Goal: Task Accomplishment & Management: Use online tool/utility

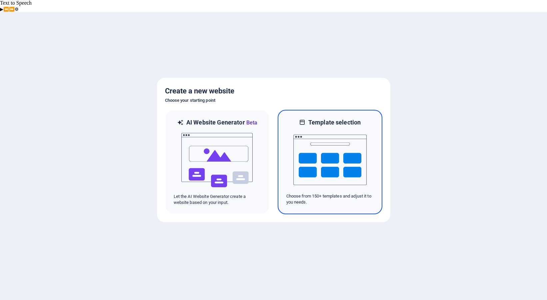
click at [311, 152] on img at bounding box center [330, 159] width 73 height 67
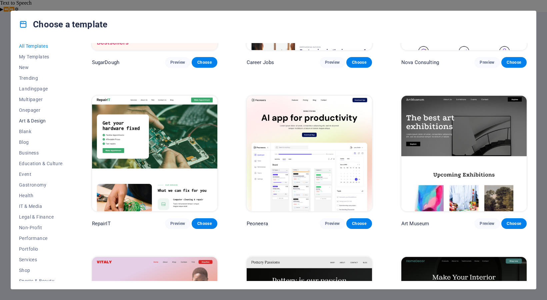
scroll to position [40, 0]
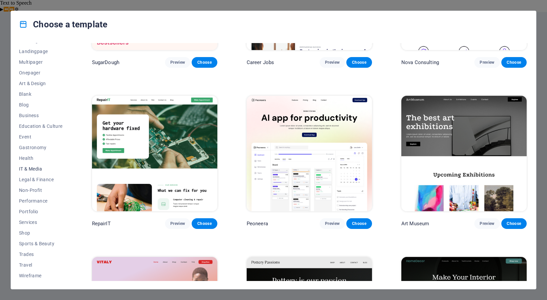
click at [33, 166] on span "IT & Media" at bounding box center [41, 168] width 44 height 5
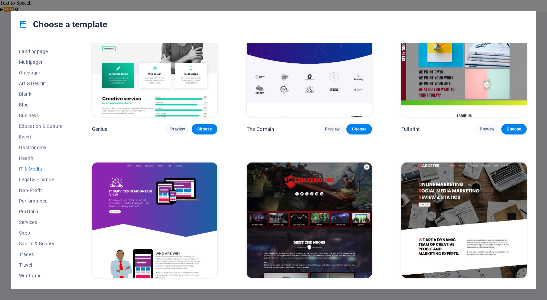
scroll to position [378, 0]
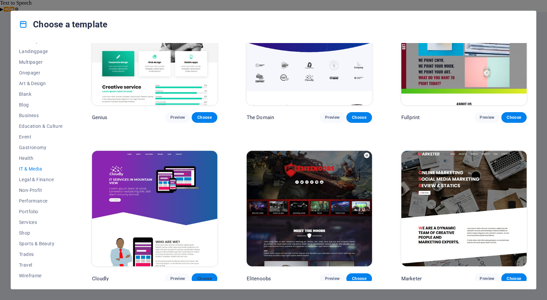
click at [206, 276] on span "Choose" at bounding box center [204, 278] width 15 height 5
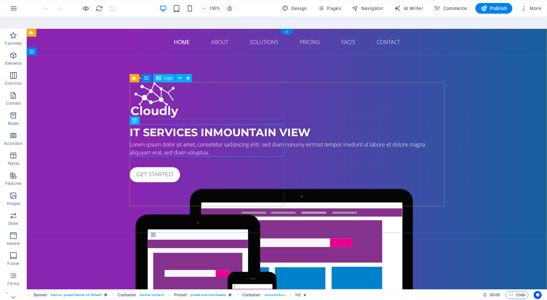
click at [158, 96] on div at bounding box center [287, 100] width 315 height 37
click at [522, 63] on div "IT Services in [GEOGRAPHIC_DATA] Lorem ipsum dolor sit amet, consetetur sadipsc…" at bounding box center [287, 230] width 521 height 351
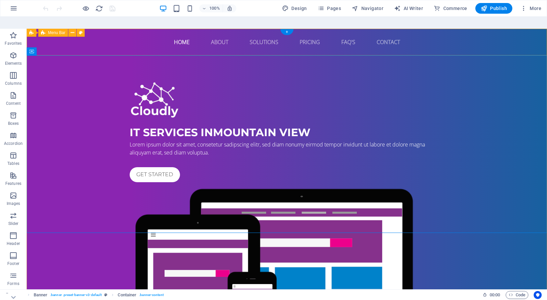
scroll to position [2, 0]
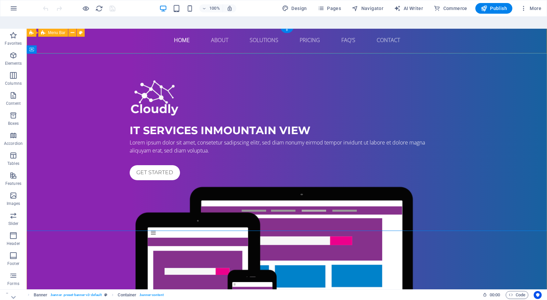
click at [520, 48] on div "Home About Solutions Pricing FAQ's Contact Menu" at bounding box center [287, 40] width 521 height 27
click at [57, 154] on div "IT Services in [GEOGRAPHIC_DATA] Lorem ipsum dolor sit amet, consetetur sadipsc…" at bounding box center [287, 228] width 521 height 351
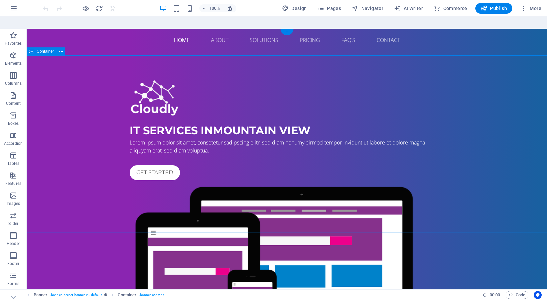
scroll to position [0, 0]
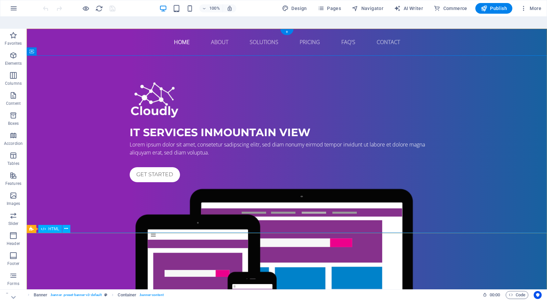
click at [61, 160] on div "IT Services in [GEOGRAPHIC_DATA] Lorem ipsum dolor sit amet, consetetur sadipsc…" at bounding box center [287, 230] width 521 height 351
click at [69, 44] on div "Home About Solutions Pricing FAQ's Contact Menu" at bounding box center [287, 42] width 521 height 27
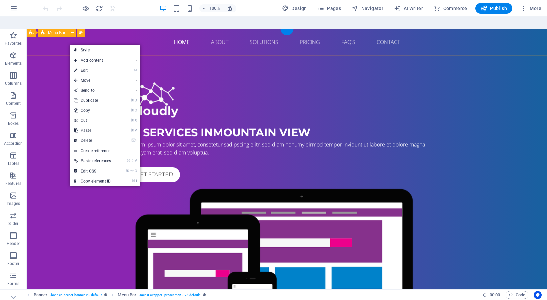
click at [55, 45] on div "Home About Solutions Pricing FAQ's Contact Menu" at bounding box center [287, 42] width 521 height 27
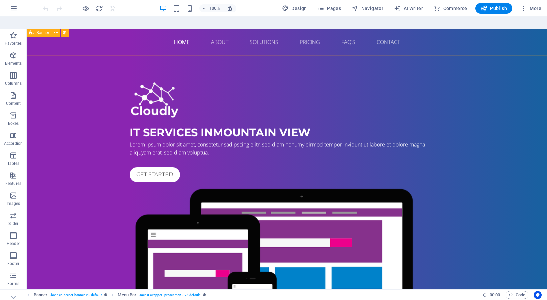
click at [31, 29] on icon at bounding box center [31, 33] width 4 height 8
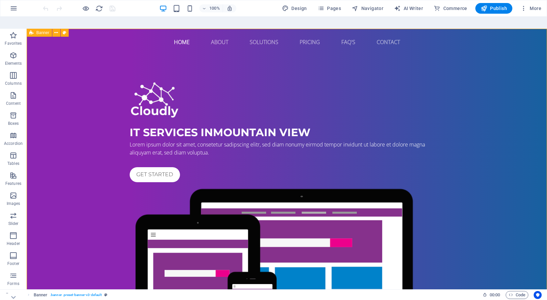
click at [43, 31] on span "Banner" at bounding box center [42, 33] width 13 height 4
click at [57, 29] on icon at bounding box center [56, 32] width 4 height 7
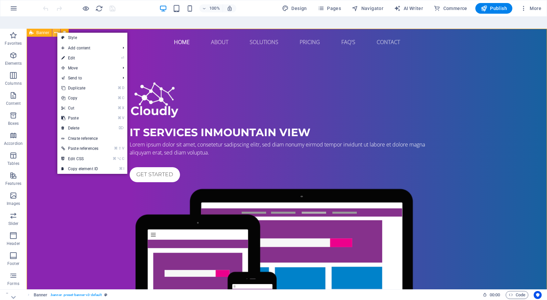
click at [57, 29] on icon at bounding box center [56, 32] width 4 height 7
click at [41, 31] on span "Banner" at bounding box center [42, 33] width 13 height 4
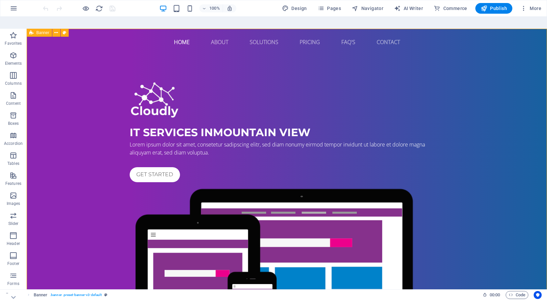
click at [31, 29] on icon at bounding box center [31, 33] width 4 height 8
click at [56, 29] on icon at bounding box center [56, 32] width 4 height 7
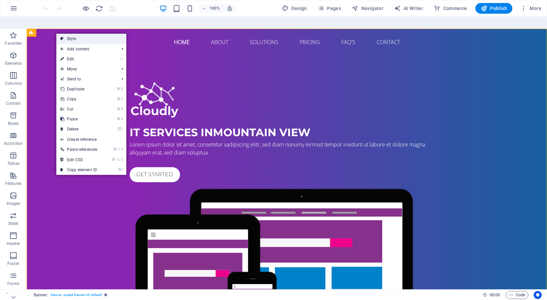
click at [68, 34] on link "Style" at bounding box center [91, 39] width 70 height 10
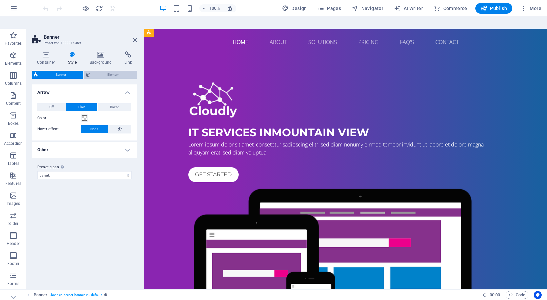
click at [112, 71] on span "Element" at bounding box center [113, 75] width 43 height 8
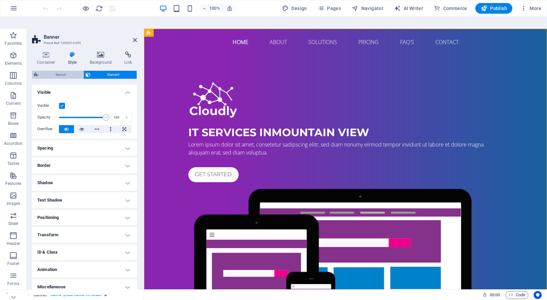
click at [67, 71] on span "Banner" at bounding box center [60, 75] width 41 height 8
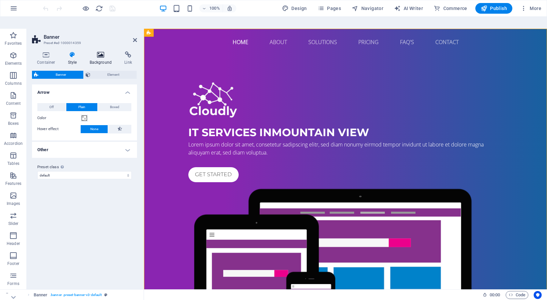
click at [105, 51] on h4 "Background" at bounding box center [102, 58] width 35 height 14
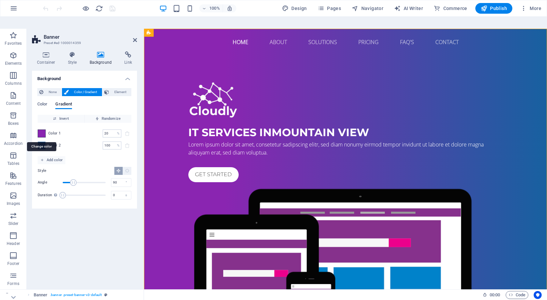
click at [42, 130] on span at bounding box center [41, 133] width 7 height 7
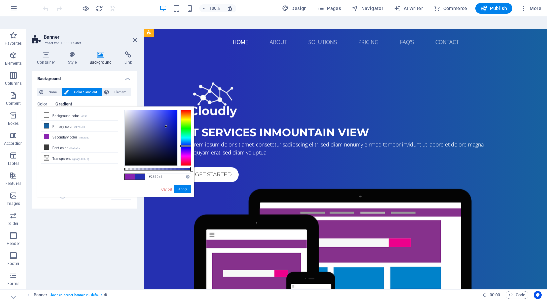
click at [188, 134] on div at bounding box center [185, 138] width 11 height 56
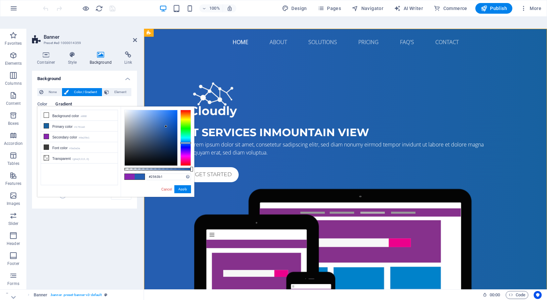
drag, startPoint x: 188, startPoint y: 134, endPoint x: 187, endPoint y: 130, distance: 3.7
click at [187, 142] on div at bounding box center [185, 143] width 11 height 2
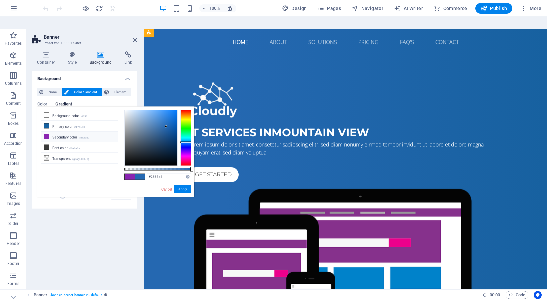
click at [72, 131] on li "Secondary color #8a25b1" at bounding box center [79, 136] width 77 height 11
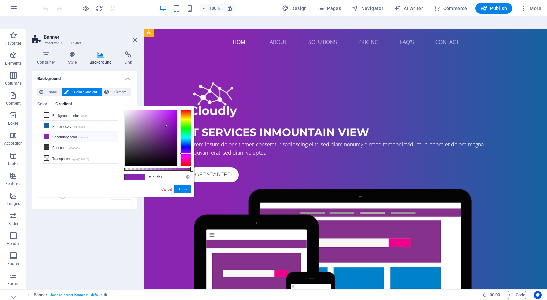
click at [52, 131] on li "Secondary color #8a25b1" at bounding box center [79, 136] width 77 height 11
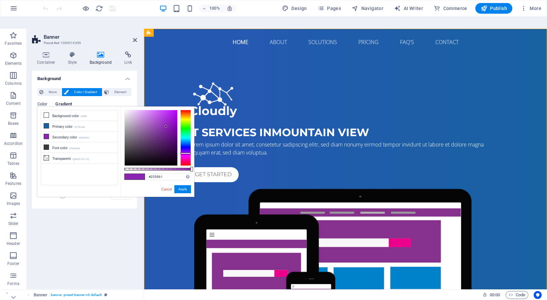
click at [186, 131] on div at bounding box center [185, 138] width 11 height 56
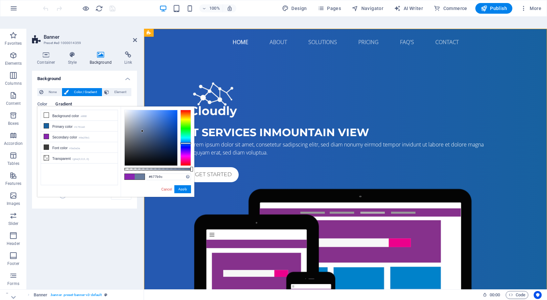
click at [142, 119] on div at bounding box center [151, 137] width 53 height 55
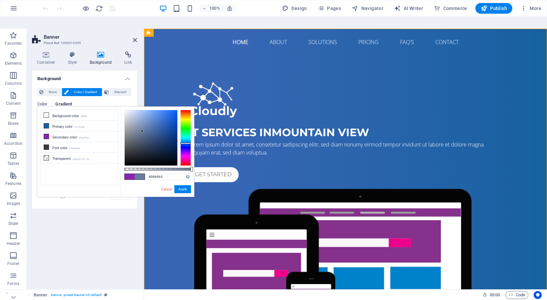
click at [161, 114] on div at bounding box center [151, 137] width 53 height 55
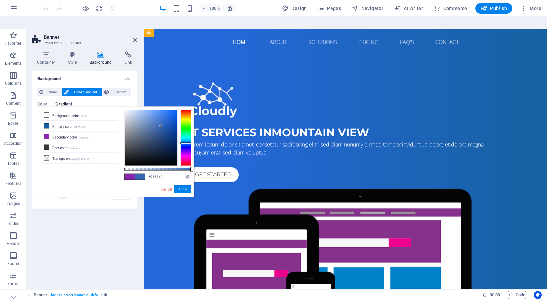
click at [168, 110] on div at bounding box center [151, 137] width 53 height 55
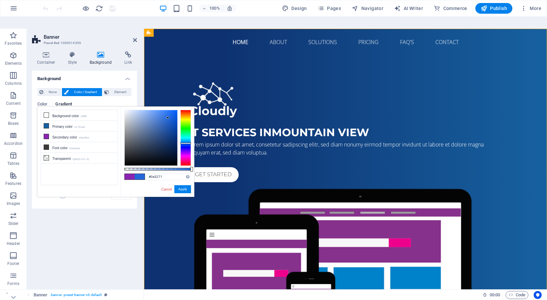
click at [171, 128] on div at bounding box center [151, 137] width 53 height 55
click at [171, 141] on div at bounding box center [151, 137] width 53 height 55
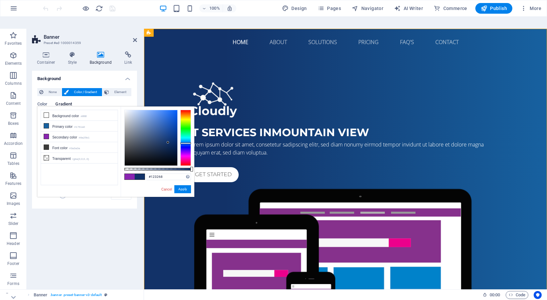
click at [168, 130] on div at bounding box center [151, 137] width 53 height 55
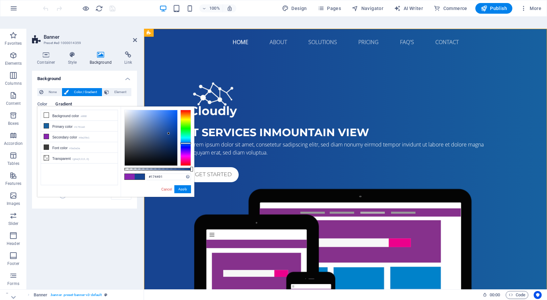
click at [169, 121] on div at bounding box center [151, 137] width 53 height 55
click at [186, 185] on button "Apply" at bounding box center [182, 189] width 17 height 8
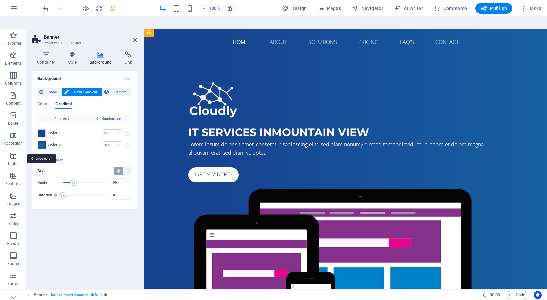
click at [42, 142] on span at bounding box center [41, 145] width 7 height 7
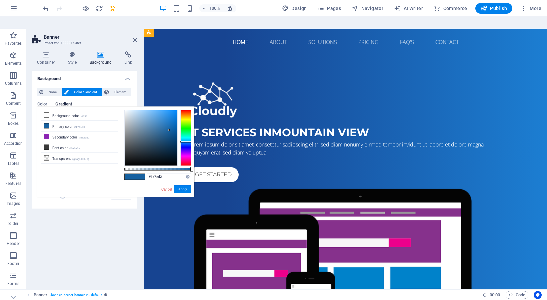
click at [170, 110] on div at bounding box center [151, 137] width 53 height 55
type input "#3b9aea"
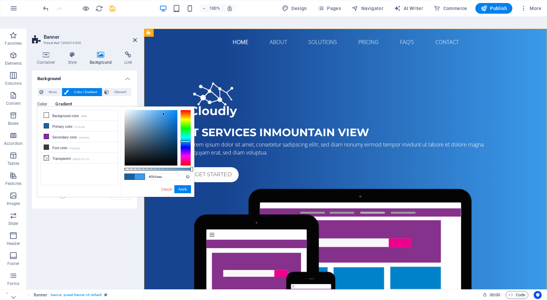
click at [164, 110] on div at bounding box center [151, 137] width 53 height 55
click at [182, 185] on button "Apply" at bounding box center [182, 189] width 17 height 8
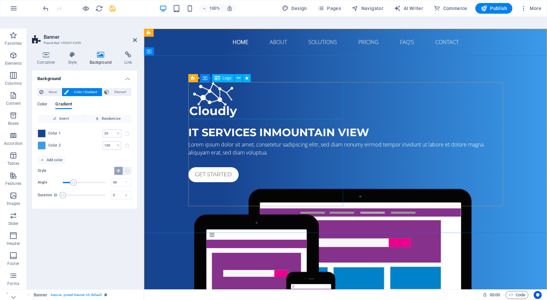
click at [220, 96] on div at bounding box center [345, 100] width 315 height 37
click at [227, 76] on span "Logo" at bounding box center [227, 78] width 9 height 4
click at [220, 74] on div "Logo" at bounding box center [223, 78] width 22 height 8
click at [240, 74] on button at bounding box center [239, 78] width 8 height 8
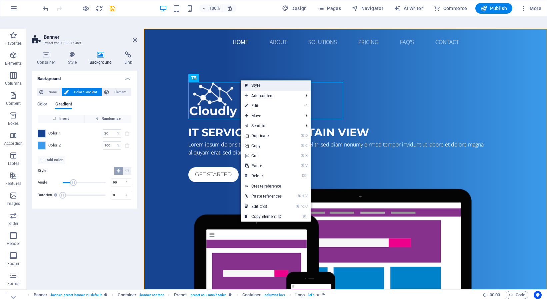
click at [250, 80] on link "Style" at bounding box center [276, 85] width 70 height 10
select select "px"
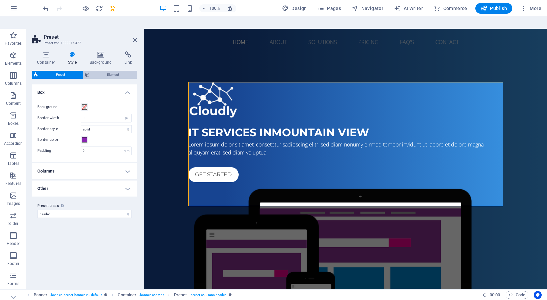
click at [110, 71] on span "Element" at bounding box center [113, 75] width 43 height 8
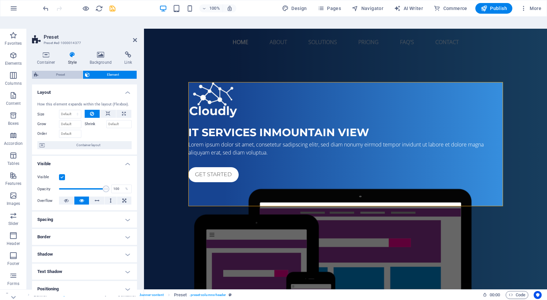
click at [66, 71] on span "Preset" at bounding box center [60, 75] width 40 height 8
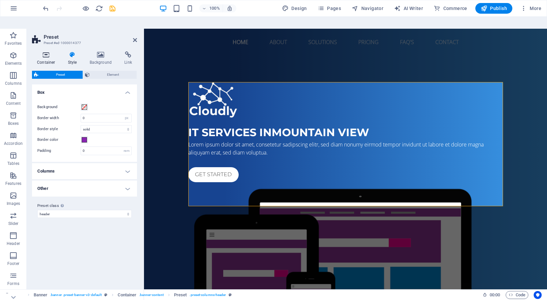
click at [45, 51] on h4 "Container" at bounding box center [47, 58] width 31 height 14
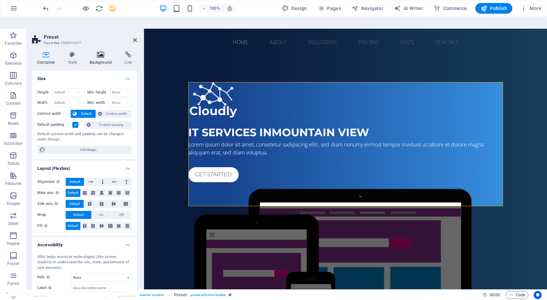
click at [94, 51] on h4 "Background" at bounding box center [102, 58] width 35 height 14
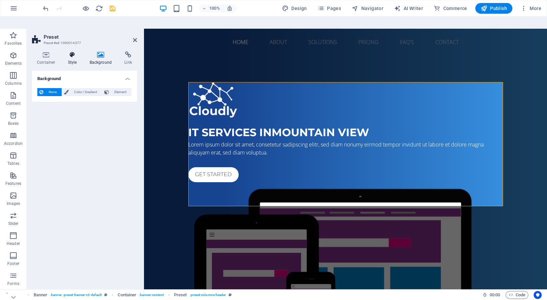
click at [71, 51] on h4 "Style" at bounding box center [74, 58] width 22 height 14
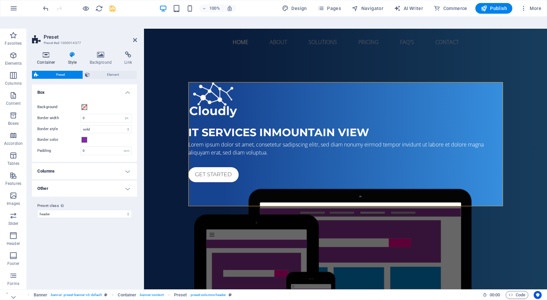
click at [49, 51] on h4 "Container" at bounding box center [47, 58] width 31 height 14
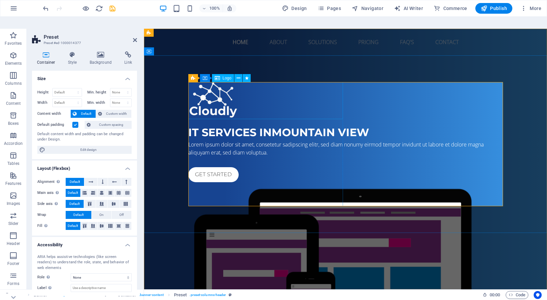
click at [240, 106] on div at bounding box center [345, 100] width 315 height 37
click at [204, 103] on div at bounding box center [345, 100] width 315 height 37
click at [223, 76] on span "Logo" at bounding box center [227, 78] width 9 height 4
click at [224, 76] on span "Logo" at bounding box center [227, 78] width 9 height 4
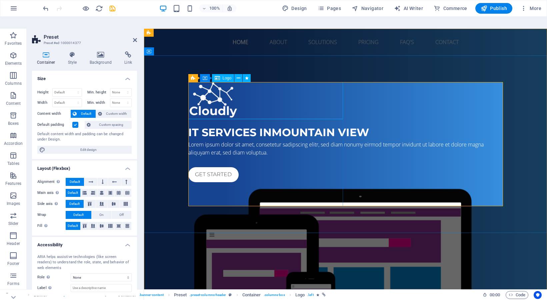
select select "px"
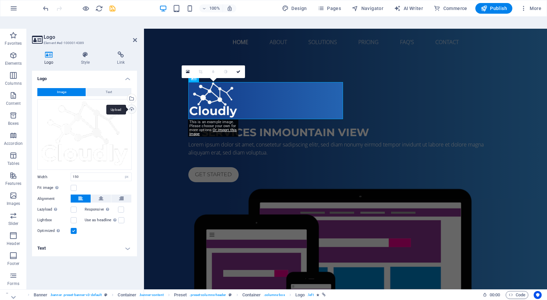
click at [131, 105] on div "Upload" at bounding box center [131, 110] width 10 height 10
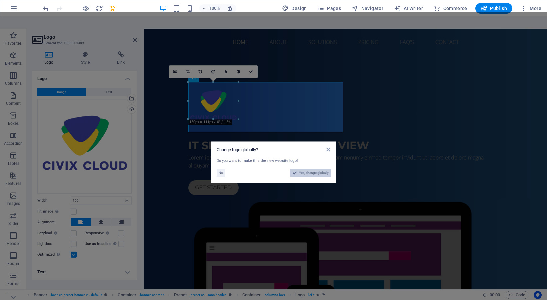
click at [314, 169] on span "Yes, change globally" at bounding box center [314, 173] width 30 height 8
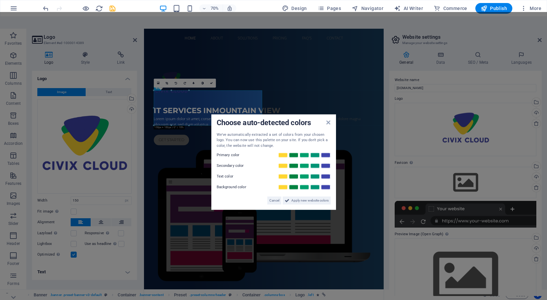
click at [247, 162] on label "Secondary color" at bounding box center [237, 166] width 40 height 8
click at [237, 151] on label "Primary color" at bounding box center [237, 155] width 40 height 8
click at [298, 152] on link at bounding box center [294, 154] width 10 height 5
click at [306, 163] on link at bounding box center [305, 165] width 10 height 5
click at [328, 174] on link at bounding box center [326, 176] width 10 height 5
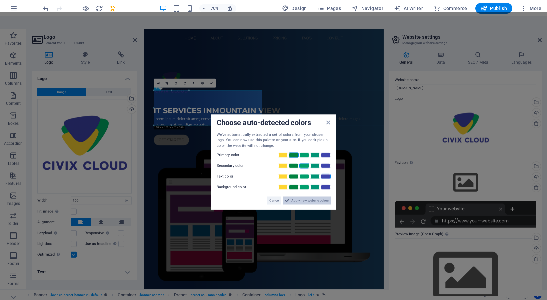
click at [305, 196] on span "Apply new website colors" at bounding box center [310, 200] width 37 height 8
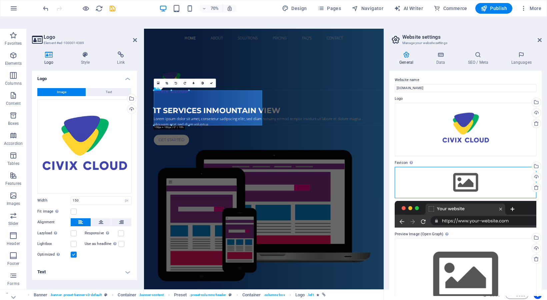
click at [464, 167] on div "Drag files here, click to choose files or select files from Files or our free s…" at bounding box center [466, 182] width 142 height 31
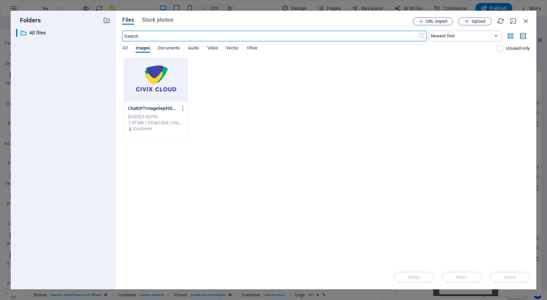
click at [156, 85] on div at bounding box center [155, 79] width 63 height 43
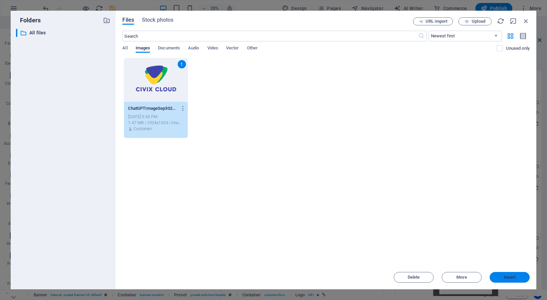
click at [508, 278] on span "Insert" at bounding box center [510, 277] width 12 height 4
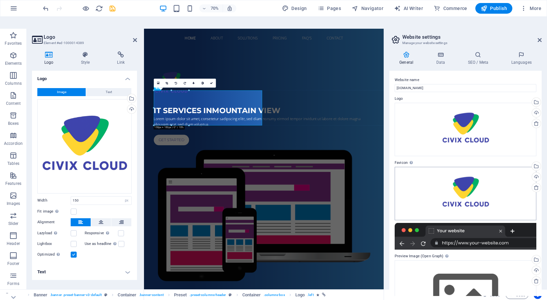
scroll to position [46, 0]
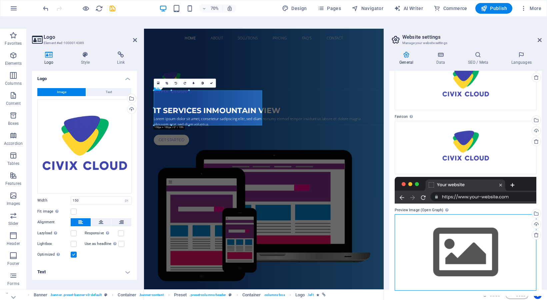
click at [463, 231] on div "Drag files here, click to choose files or select files from Files or our free s…" at bounding box center [466, 252] width 142 height 76
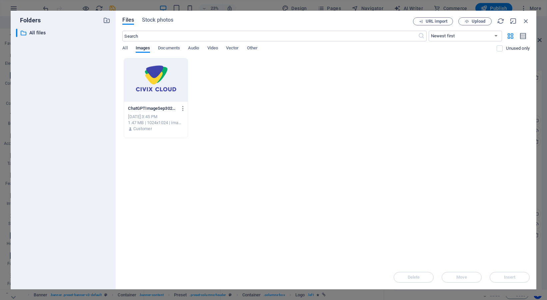
click at [165, 76] on div at bounding box center [155, 79] width 63 height 43
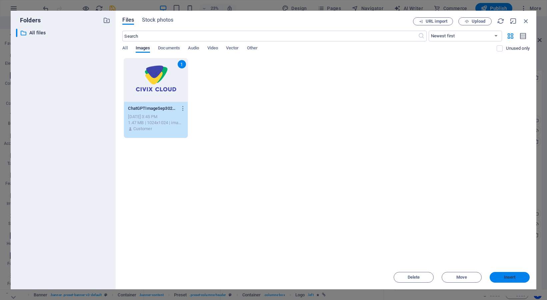
click at [520, 278] on span "Insert" at bounding box center [510, 277] width 35 height 4
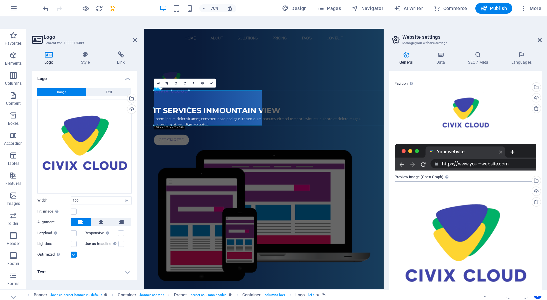
scroll to position [103, 0]
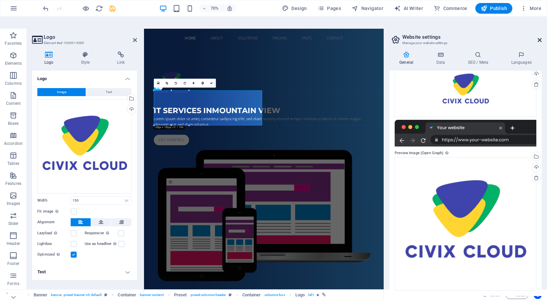
click at [540, 37] on icon at bounding box center [540, 39] width 4 height 5
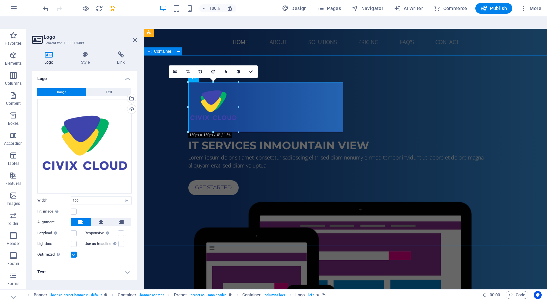
click at [168, 181] on div "IT Services in [GEOGRAPHIC_DATA] Lorem ipsum dolor sit amet, consetetur sadipsc…" at bounding box center [345, 237] width 403 height 364
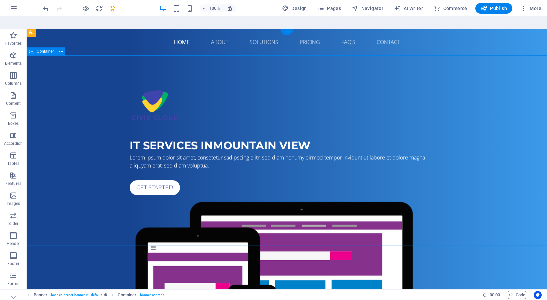
click at [93, 122] on div "IT Services in [GEOGRAPHIC_DATA] Lorem ipsum dolor sit amet, consetetur sadipsc…" at bounding box center [287, 237] width 521 height 364
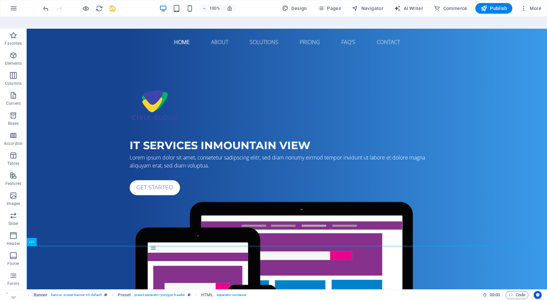
click at [85, 13] on div at bounding box center [79, 8] width 75 height 11
click at [91, 37] on div "Home About Solutions Pricing FAQ's Contact Menu" at bounding box center [287, 42] width 521 height 27
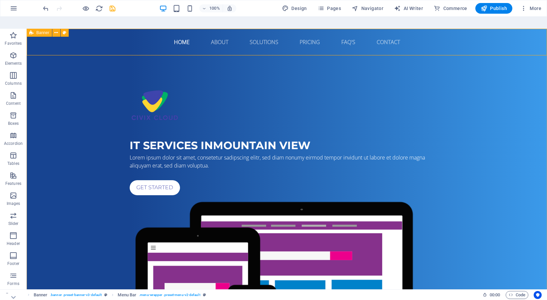
click at [32, 29] on icon at bounding box center [31, 33] width 4 height 8
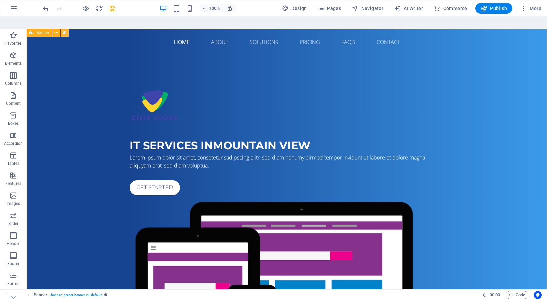
click at [64, 29] on icon at bounding box center [65, 32] width 4 height 7
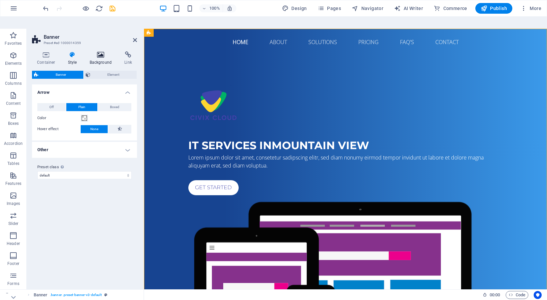
click at [99, 51] on icon at bounding box center [101, 54] width 32 height 7
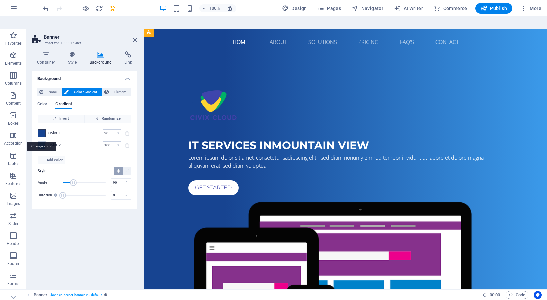
click at [41, 130] on span at bounding box center [41, 133] width 7 height 7
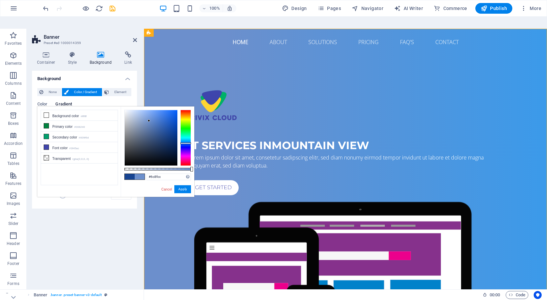
click at [149, 110] on div at bounding box center [151, 137] width 53 height 55
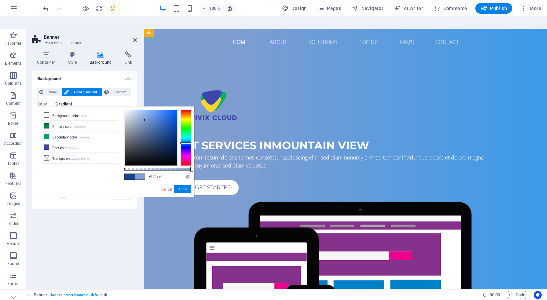
click at [144, 110] on div at bounding box center [151, 137] width 53 height 55
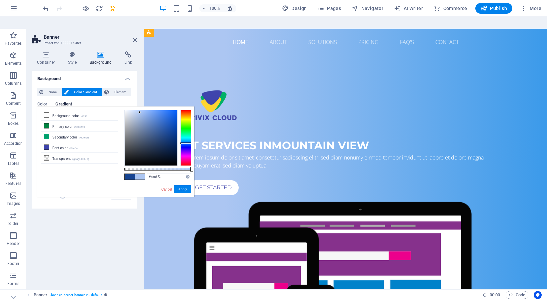
type input "#abc4f1"
drag, startPoint x: 137, startPoint y: 109, endPoint x: 140, endPoint y: 101, distance: 8.8
click at [140, 110] on div at bounding box center [151, 137] width 53 height 55
click at [185, 185] on button "Apply" at bounding box center [182, 189] width 17 height 8
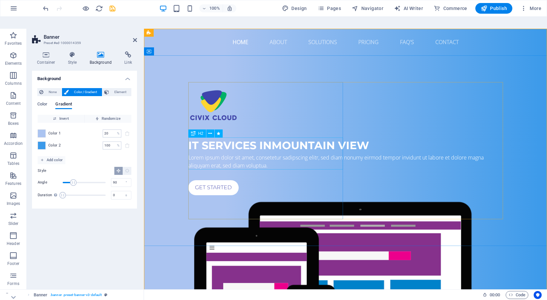
click at [240, 153] on div "IT Services in [GEOGRAPHIC_DATA]" at bounding box center [345, 145] width 315 height 16
click at [219, 153] on div "IT Services in [GEOGRAPHIC_DATA]" at bounding box center [345, 145] width 315 height 16
click at [210, 153] on div "IT Services in [GEOGRAPHIC_DATA]" at bounding box center [345, 145] width 315 height 16
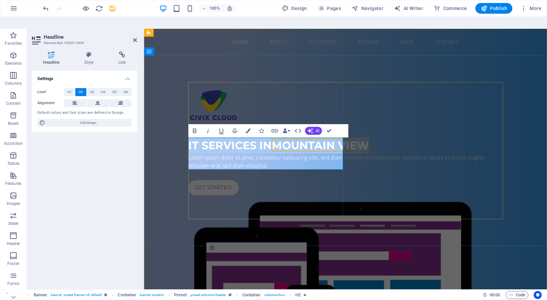
click at [222, 153] on h2 "IT Services in [GEOGRAPHIC_DATA]" at bounding box center [345, 145] width 315 height 16
drag, startPoint x: 223, startPoint y: 160, endPoint x: 189, endPoint y: 144, distance: 37.7
click at [189, 144] on h2 "IT Services in [GEOGRAPHIC_DATA]" at bounding box center [345, 145] width 315 height 16
click at [158, 166] on div "SERVIÇO DE CLOUD BRASILEIRO Lorem ipsum dolor sit amet, consetetur sadipscing e…" at bounding box center [345, 237] width 403 height 364
